Goal: Check status: Check status

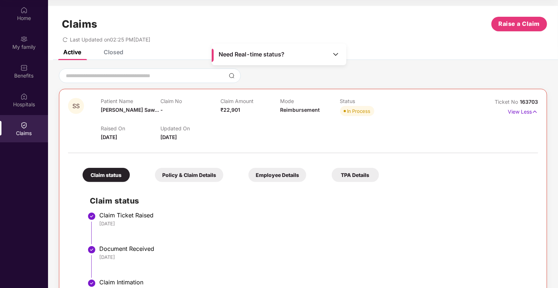
scroll to position [120, 0]
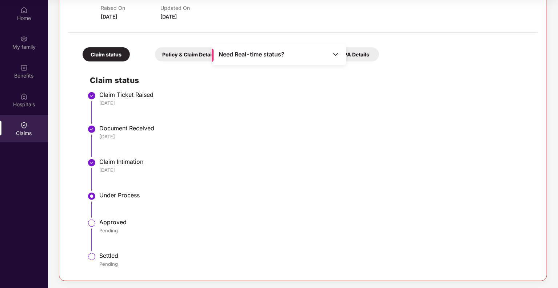
click at [195, 56] on div "Policy & Claim Details" at bounding box center [189, 54] width 68 height 14
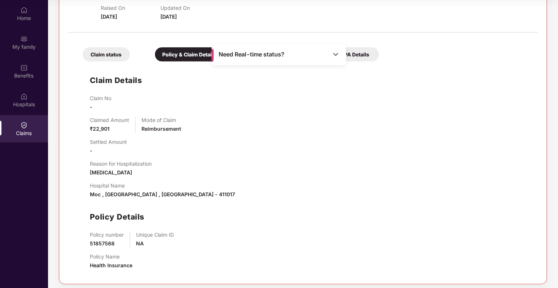
scroll to position [124, 0]
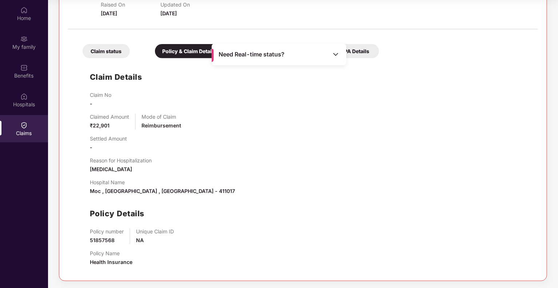
drag, startPoint x: 335, startPoint y: 53, endPoint x: 316, endPoint y: 67, distance: 23.4
click at [335, 53] on img at bounding box center [335, 54] width 7 height 7
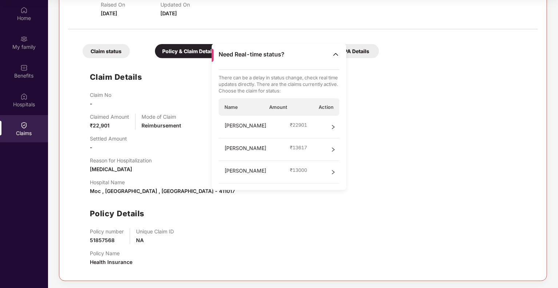
click at [335, 53] on img at bounding box center [335, 54] width 7 height 7
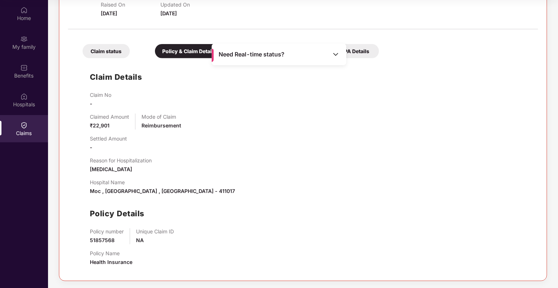
click at [416, 75] on div "Claim Details Claim No - Claimed Amount ₹22,901 Mode of Claim Reimbursement Set…" at bounding box center [302, 167] width 455 height 210
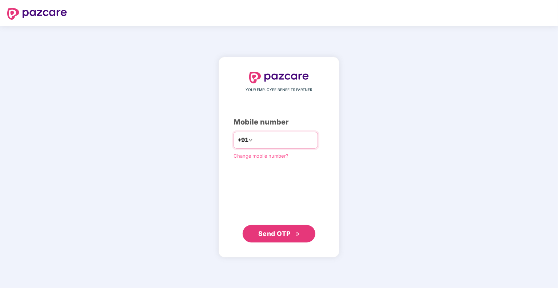
click at [277, 142] on input "number" at bounding box center [284, 140] width 60 height 12
type input "**********"
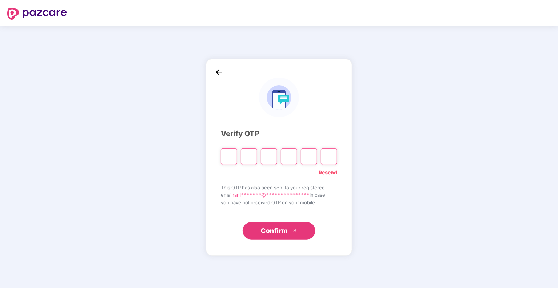
type input "*"
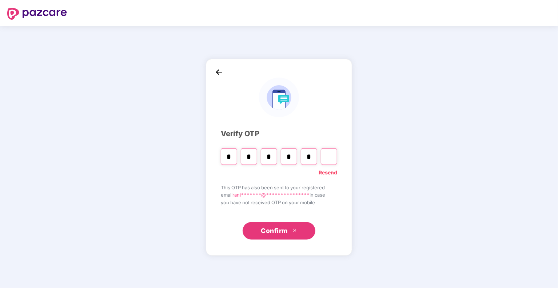
type input "*"
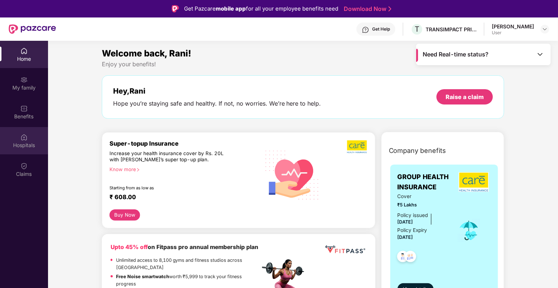
click at [33, 144] on div "Hospitals" at bounding box center [24, 144] width 48 height 7
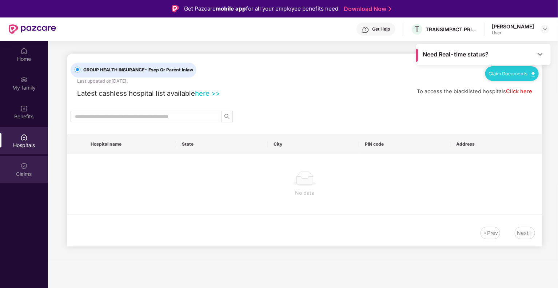
click at [28, 172] on div "Claims" at bounding box center [24, 173] width 48 height 7
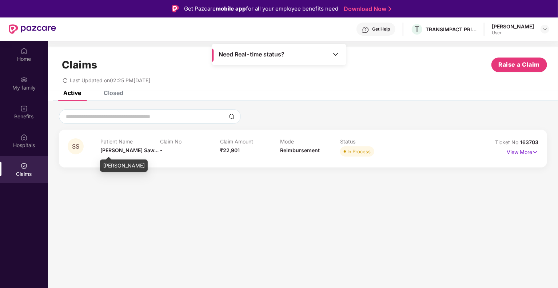
click at [131, 151] on span "Sulochana Saw..." at bounding box center [129, 150] width 58 height 6
drag, startPoint x: 125, startPoint y: 151, endPoint x: 258, endPoint y: 168, distance: 133.9
click at [126, 151] on span "Sulochana Saw..." at bounding box center [129, 150] width 58 height 6
click at [352, 152] on div "In Process" at bounding box center [358, 151] width 23 height 7
click at [520, 151] on p "View More" at bounding box center [523, 151] width 32 height 10
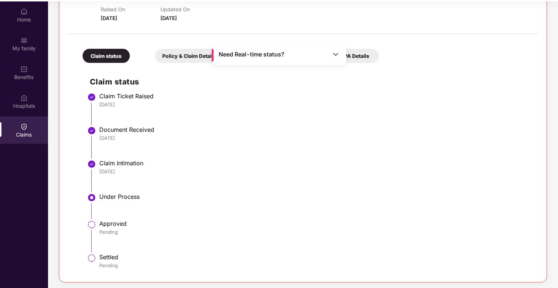
scroll to position [41, 0]
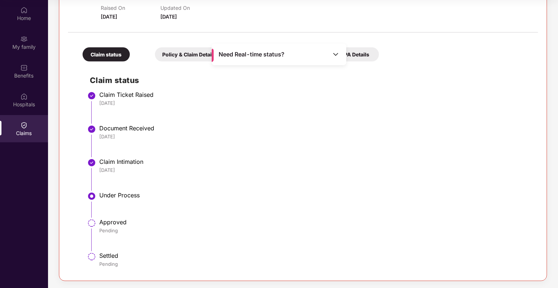
drag, startPoint x: 133, startPoint y: 194, endPoint x: 170, endPoint y: 148, distance: 59.7
click at [132, 194] on div "Under Process" at bounding box center [314, 194] width 431 height 7
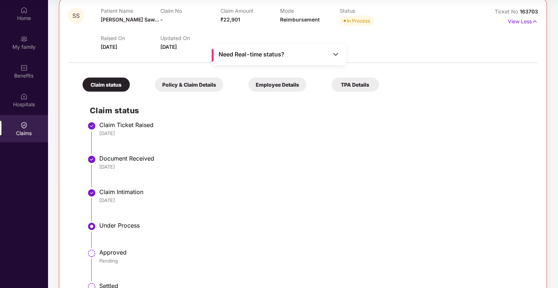
scroll to position [11, 0]
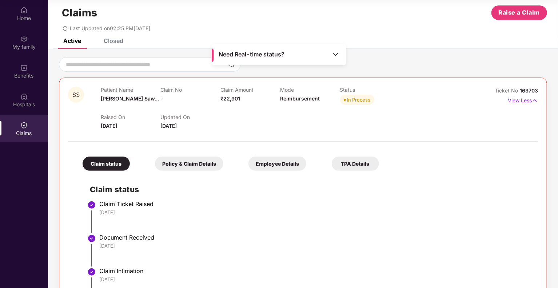
click at [202, 161] on div "Policy & Claim Details" at bounding box center [189, 163] width 68 height 14
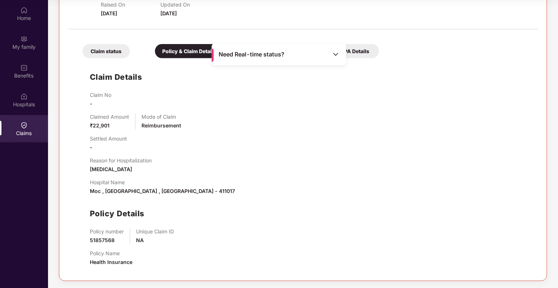
scroll to position [0, 0]
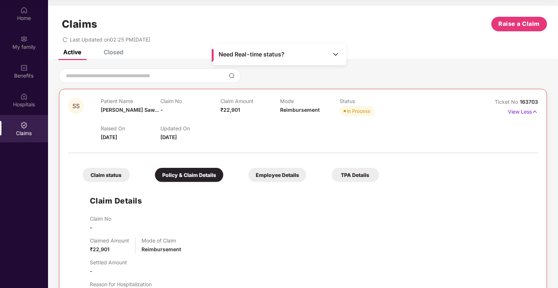
click at [272, 175] on div "Employee Details" at bounding box center [277, 175] width 58 height 14
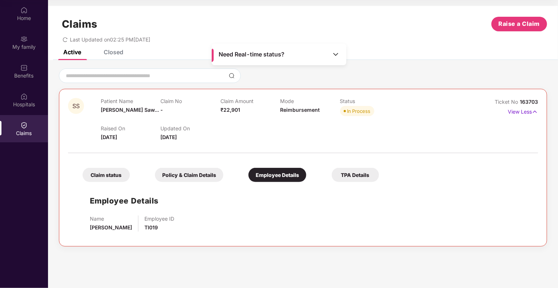
click at [356, 171] on div "TPA Details" at bounding box center [355, 175] width 47 height 14
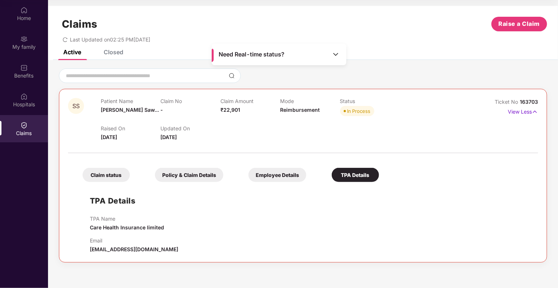
click at [196, 177] on div "Policy & Claim Details" at bounding box center [189, 175] width 68 height 14
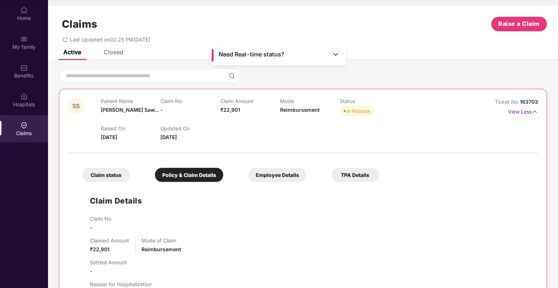
click at [109, 174] on div "Claim status" at bounding box center [106, 175] width 47 height 14
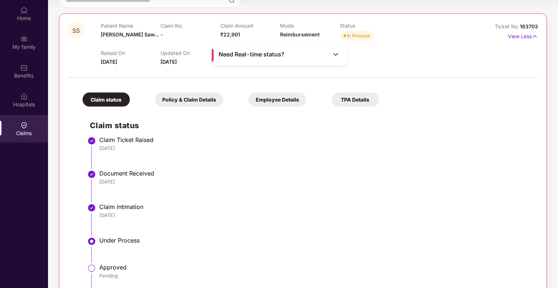
scroll to position [120, 0]
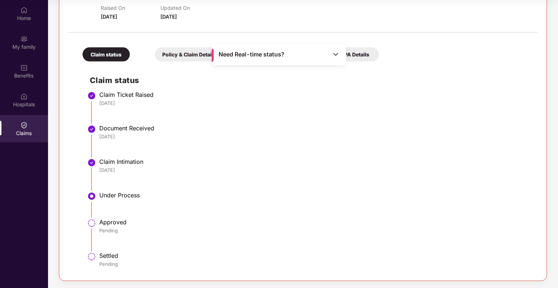
click at [112, 195] on div "Under Process" at bounding box center [314, 194] width 431 height 7
click at [92, 195] on img at bounding box center [91, 196] width 9 height 9
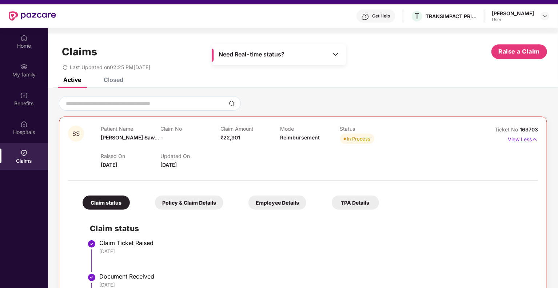
scroll to position [0, 0]
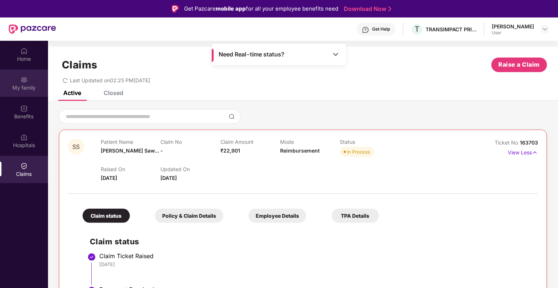
click at [22, 90] on div "My family" at bounding box center [24, 87] width 48 height 7
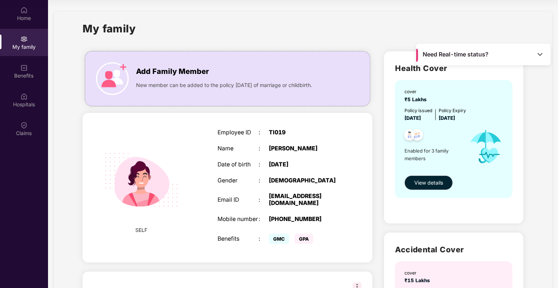
click at [541, 54] on img at bounding box center [539, 54] width 7 height 7
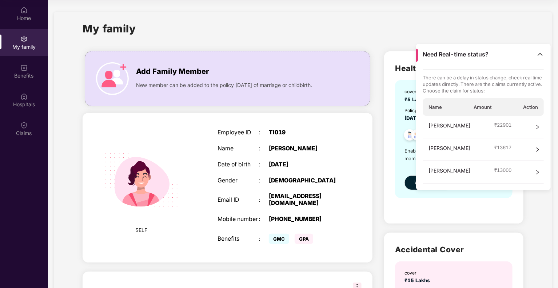
click at [403, 35] on div "My family" at bounding box center [303, 32] width 441 height 25
click at [539, 53] on img at bounding box center [539, 54] width 7 height 7
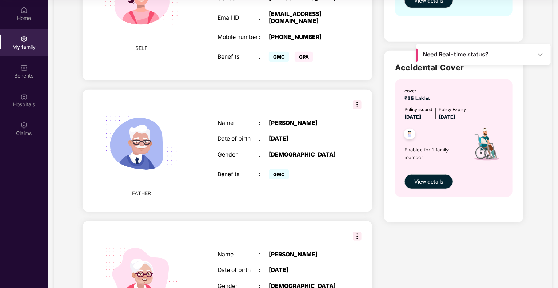
scroll to position [84, 0]
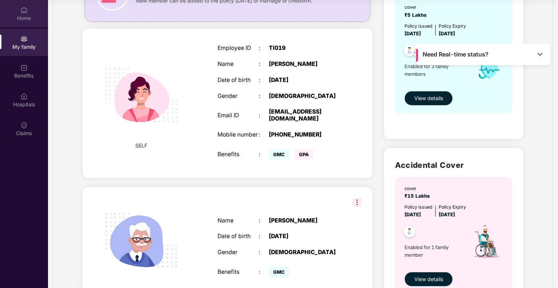
click at [28, 15] on div "Home" at bounding box center [24, 18] width 48 height 7
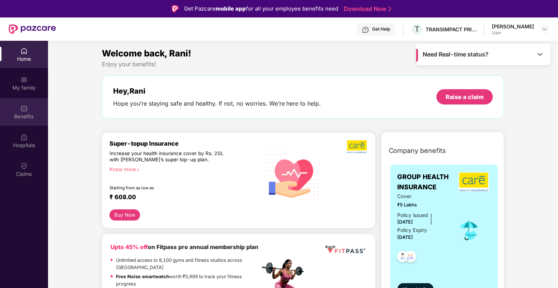
click at [25, 107] on img at bounding box center [23, 108] width 7 height 7
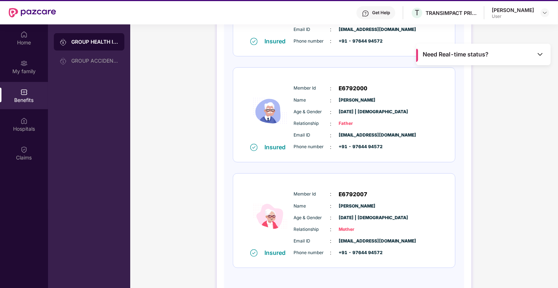
scroll to position [41, 0]
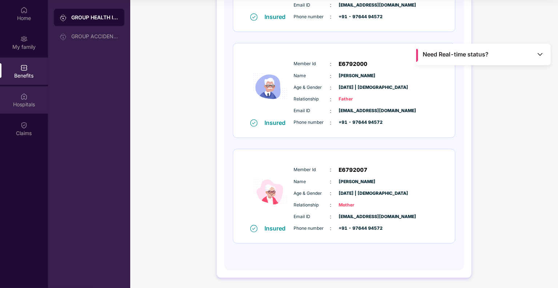
click at [16, 99] on div "Hospitals" at bounding box center [24, 99] width 48 height 27
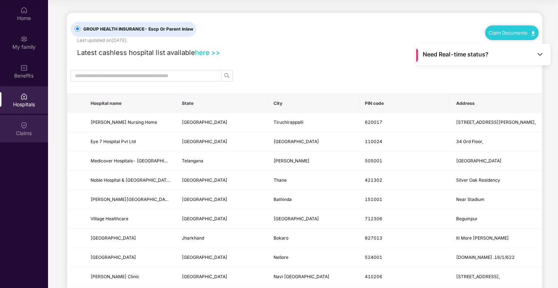
click at [28, 133] on div "Claims" at bounding box center [24, 132] width 48 height 7
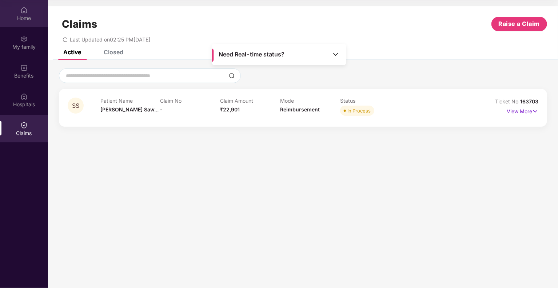
click at [26, 17] on div "Home" at bounding box center [24, 18] width 48 height 7
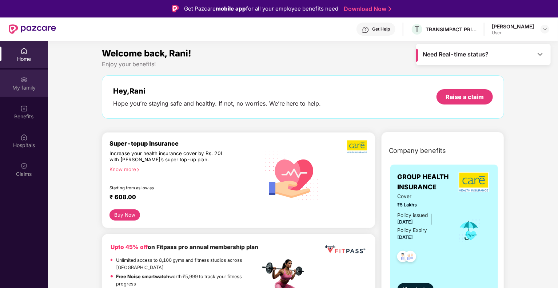
click at [28, 92] on div "My family" at bounding box center [24, 82] width 48 height 27
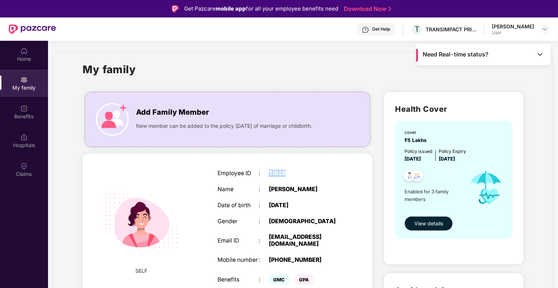
drag, startPoint x: 269, startPoint y: 172, endPoint x: 297, endPoint y: 173, distance: 28.4
click at [297, 173] on div "TI019" at bounding box center [305, 173] width 72 height 7
copy div "TI019"
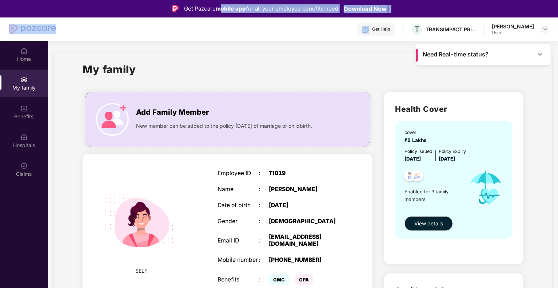
drag, startPoint x: 247, startPoint y: 16, endPoint x: 217, endPoint y: -29, distance: 54.4
click at [217, 0] on html "Get Pazcare mobile app for all your employee benefits need Download Now Get Hel…" at bounding box center [279, 144] width 558 height 288
